Goal: Complete application form

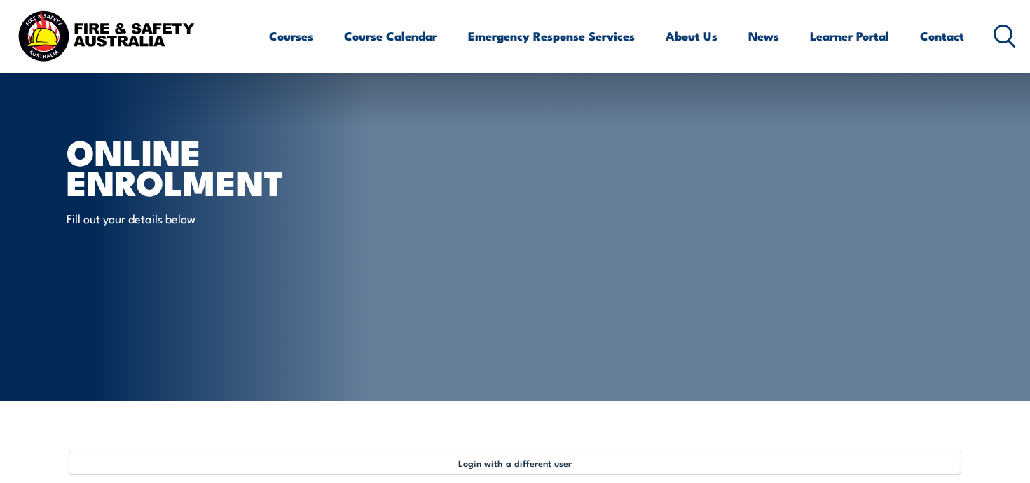
select select "Mr"
select select "M"
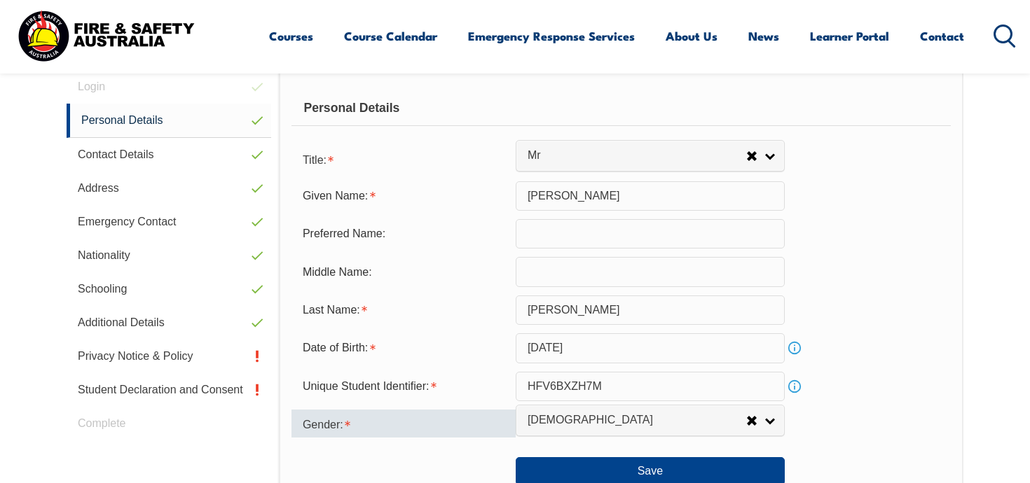
scroll to position [451, 0]
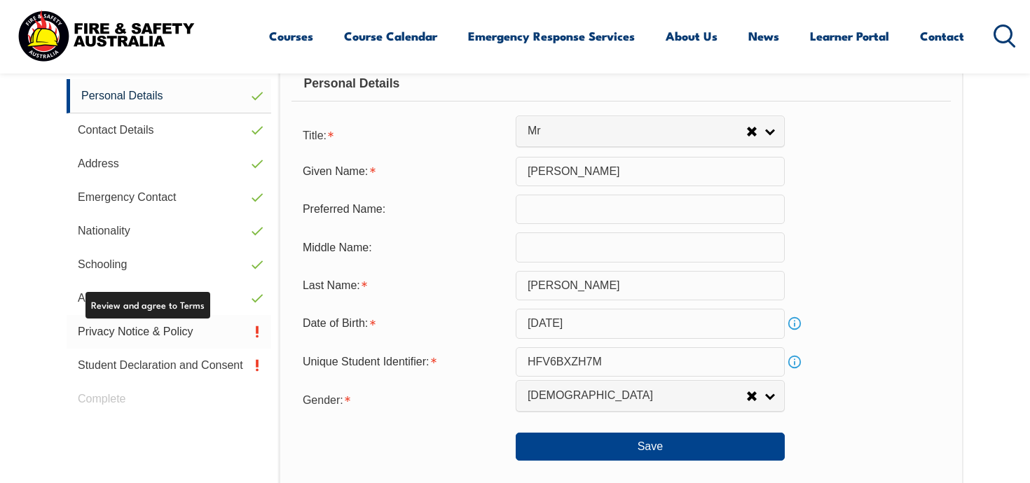
click at [177, 324] on link "Privacy Notice & Policy" at bounding box center [169, 332] width 205 height 34
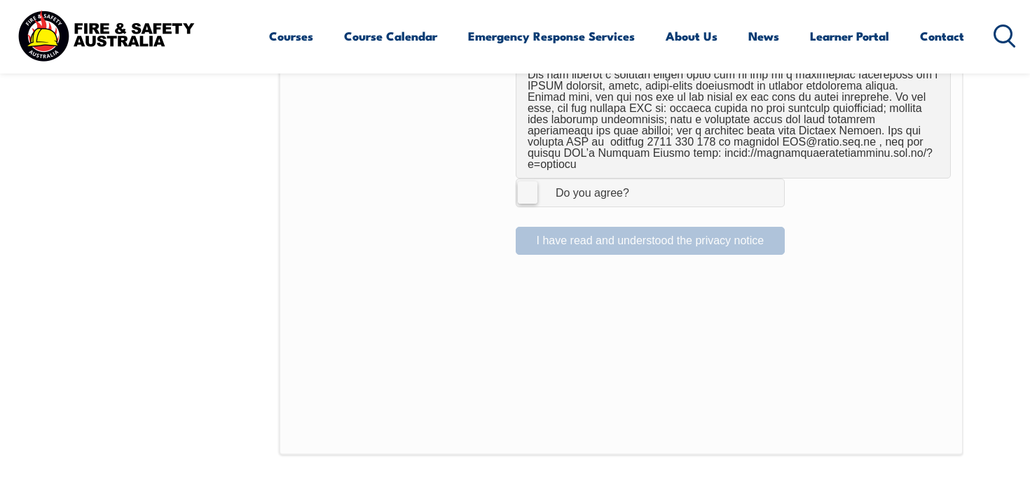
scroll to position [1008, 0]
click at [528, 178] on label "I Agree Do you agree?" at bounding box center [650, 191] width 269 height 28
click at [640, 178] on input "I Agree Do you agree?" at bounding box center [652, 191] width 24 height 27
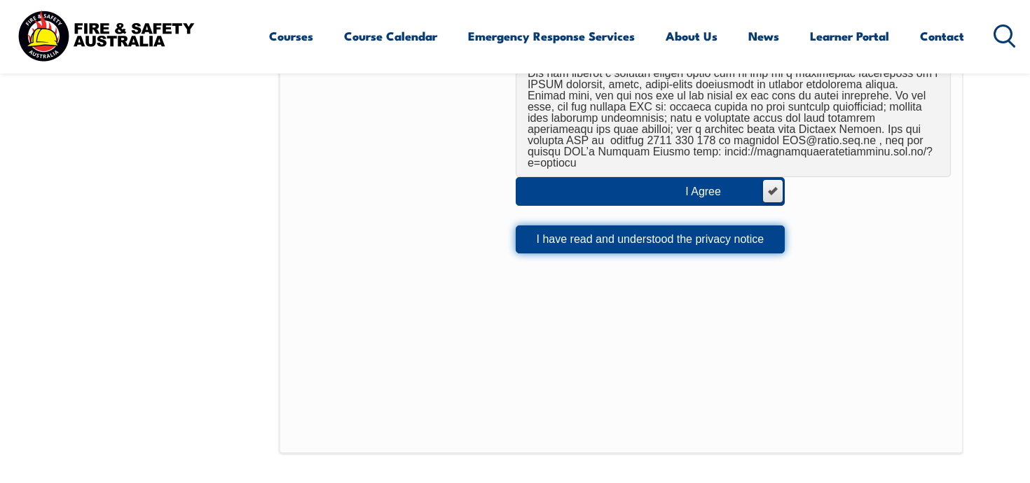
click at [563, 226] on button "I have read and understood the privacy notice" at bounding box center [650, 240] width 269 height 28
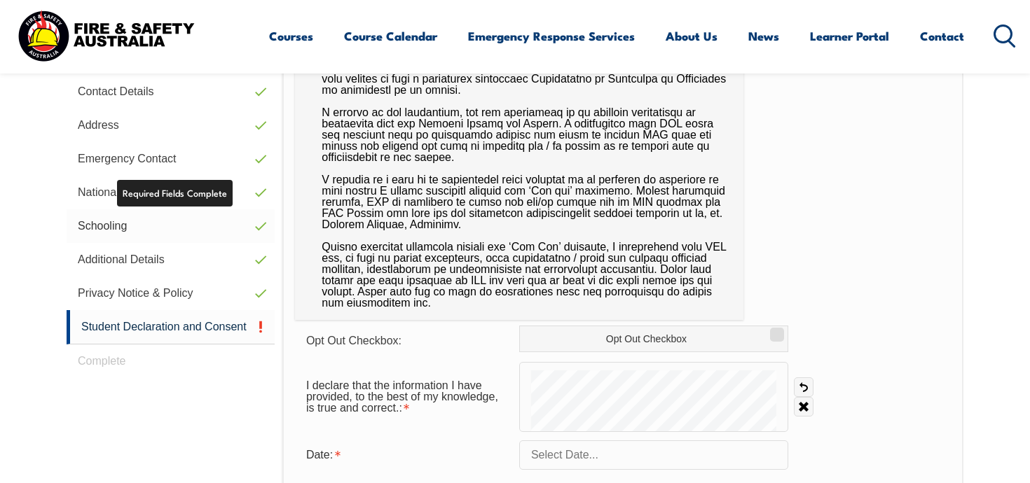
scroll to position [556, 0]
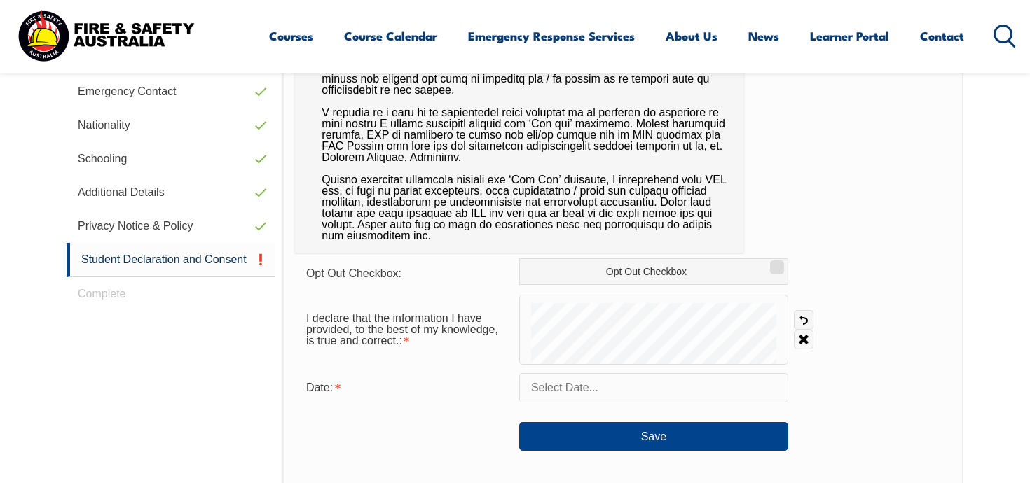
click at [591, 387] on input "text" at bounding box center [653, 387] width 269 height 29
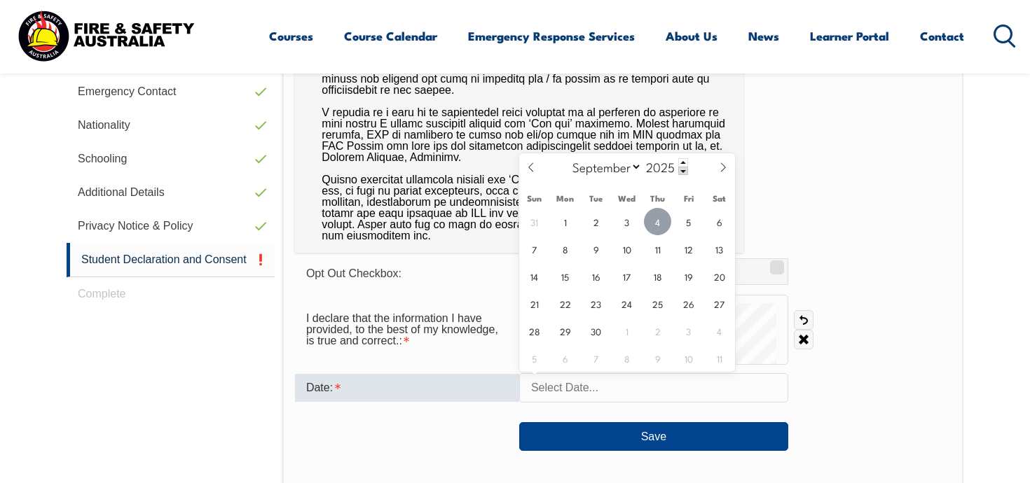
click at [651, 226] on span "4" at bounding box center [657, 221] width 27 height 27
type input "[DATE]"
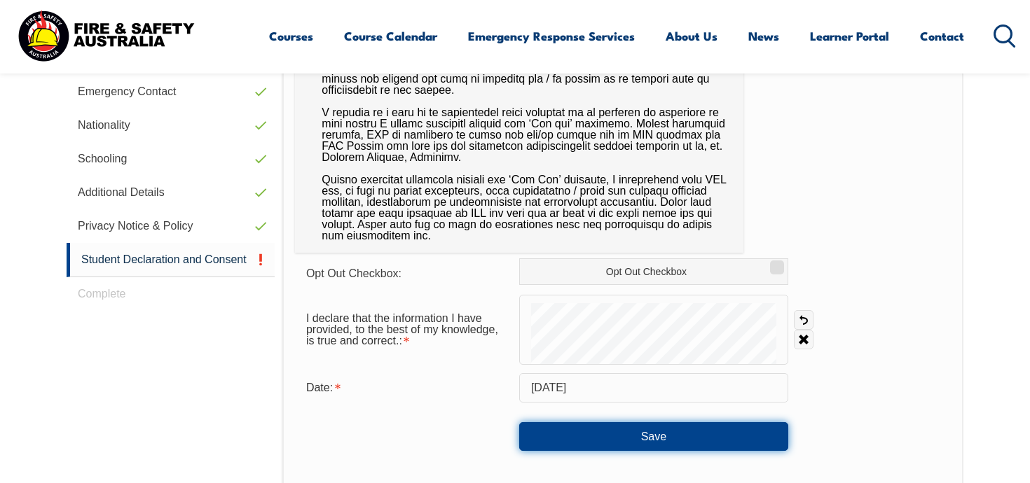
click at [622, 445] on button "Save" at bounding box center [653, 437] width 269 height 28
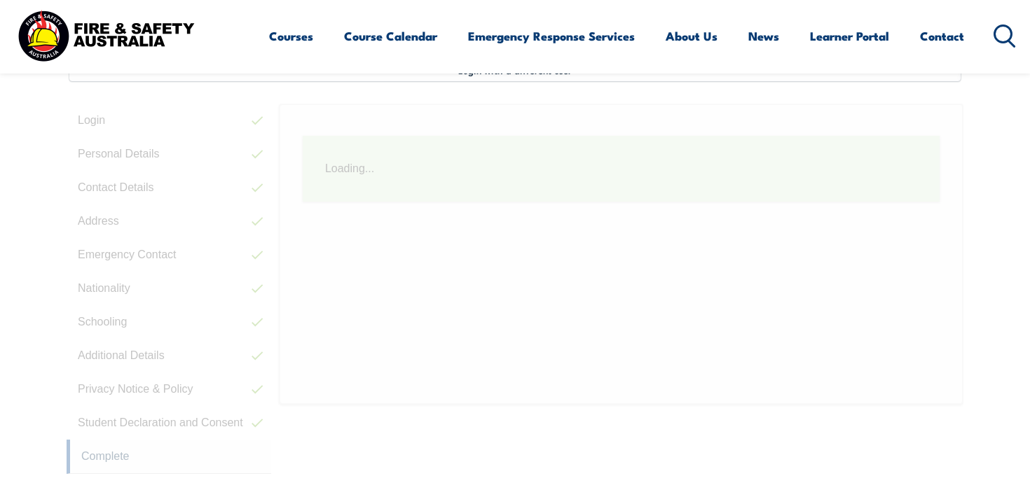
scroll to position [382, 0]
